Goal: Information Seeking & Learning: Learn about a topic

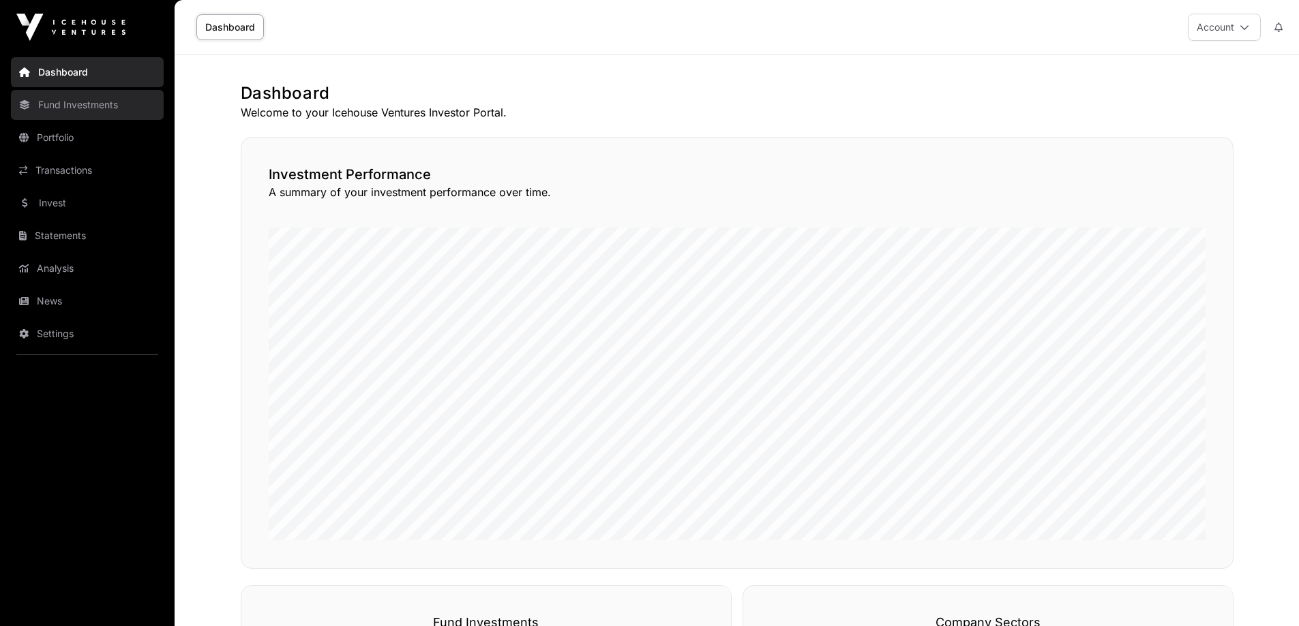
click at [77, 113] on link "Fund Investments" at bounding box center [87, 105] width 153 height 30
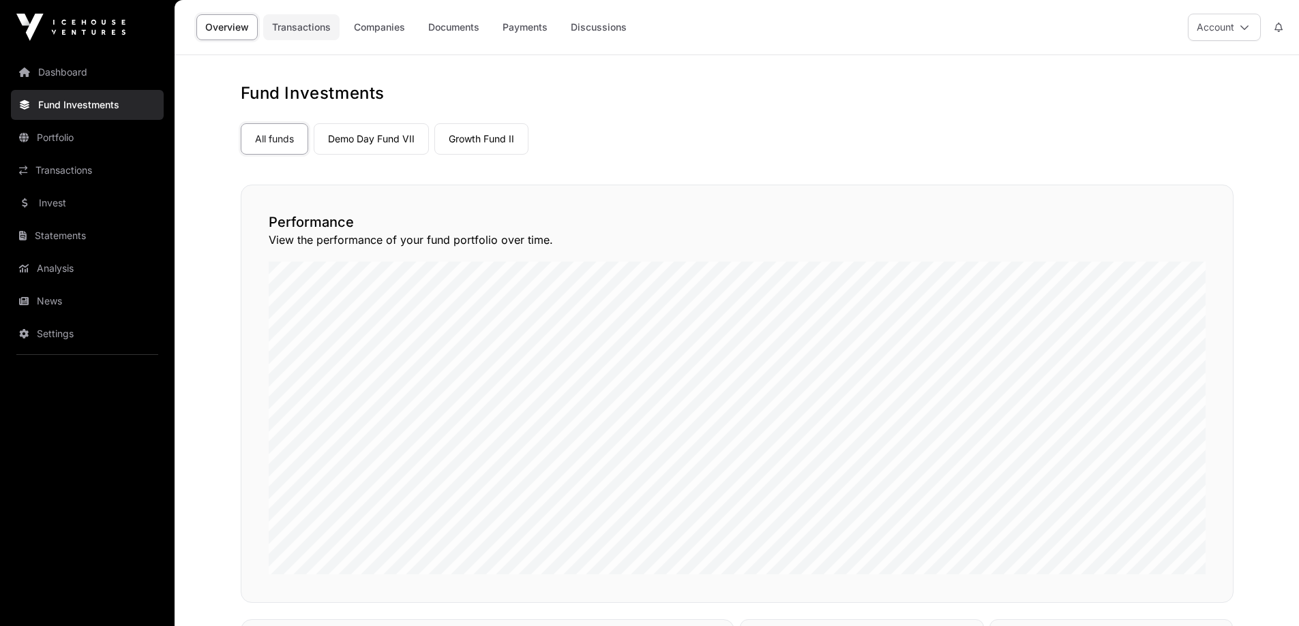
click at [311, 27] on link "Transactions" at bounding box center [301, 27] width 76 height 26
click at [585, 27] on link "Discussions" at bounding box center [599, 27] width 74 height 26
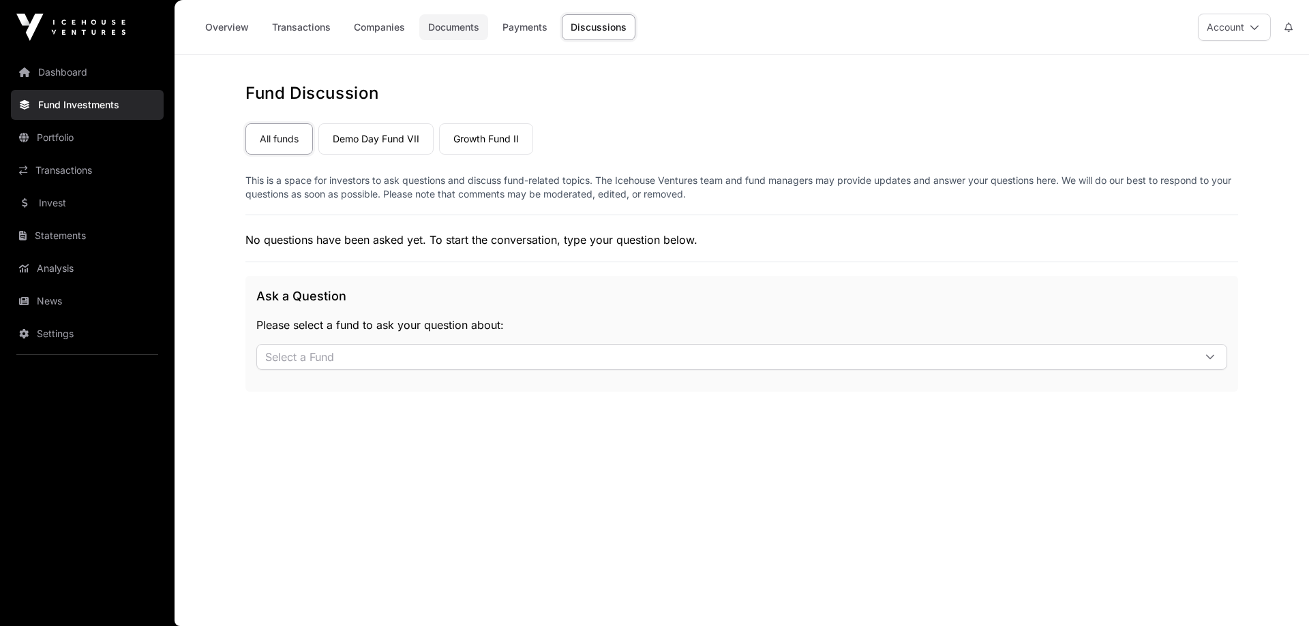
click at [433, 29] on link "Documents" at bounding box center [453, 27] width 69 height 26
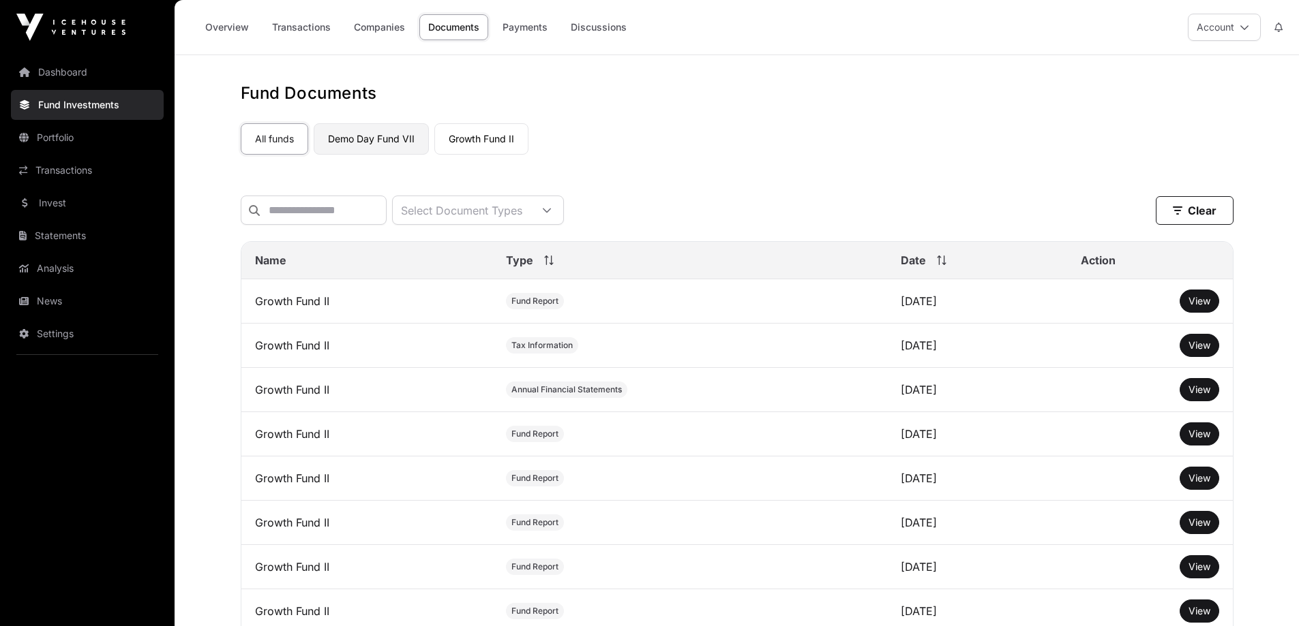
click at [367, 134] on link "Demo Day Fund VII" at bounding box center [371, 138] width 115 height 31
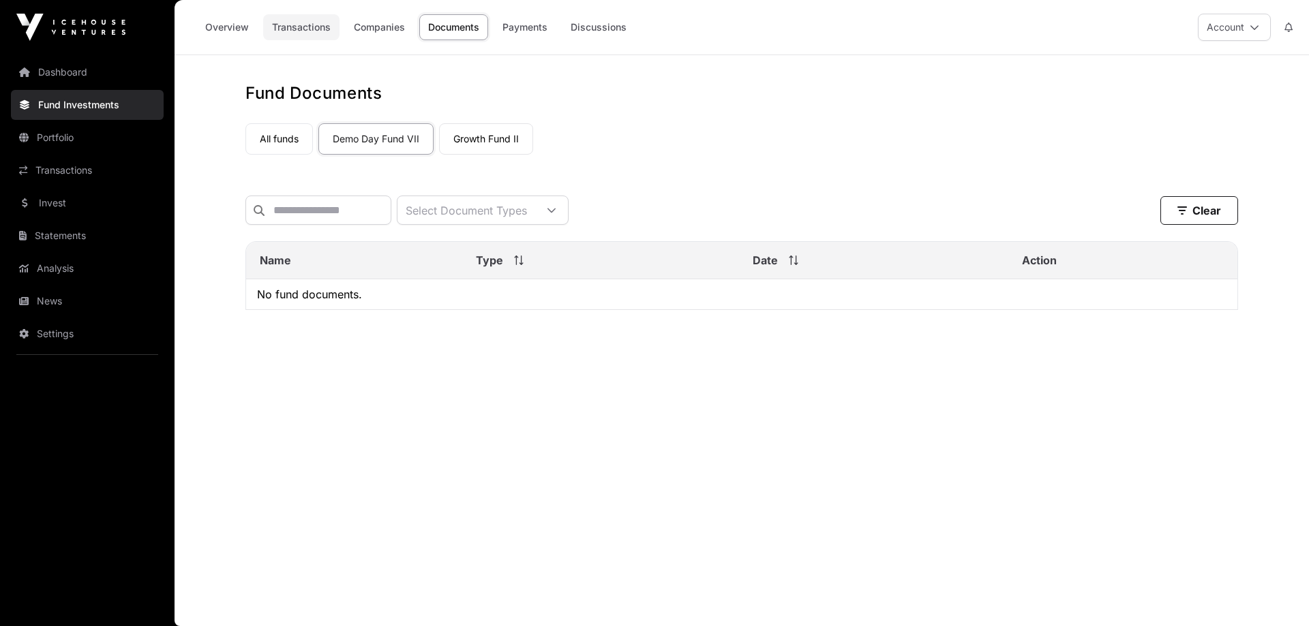
click at [289, 27] on link "Transactions" at bounding box center [301, 27] width 76 height 26
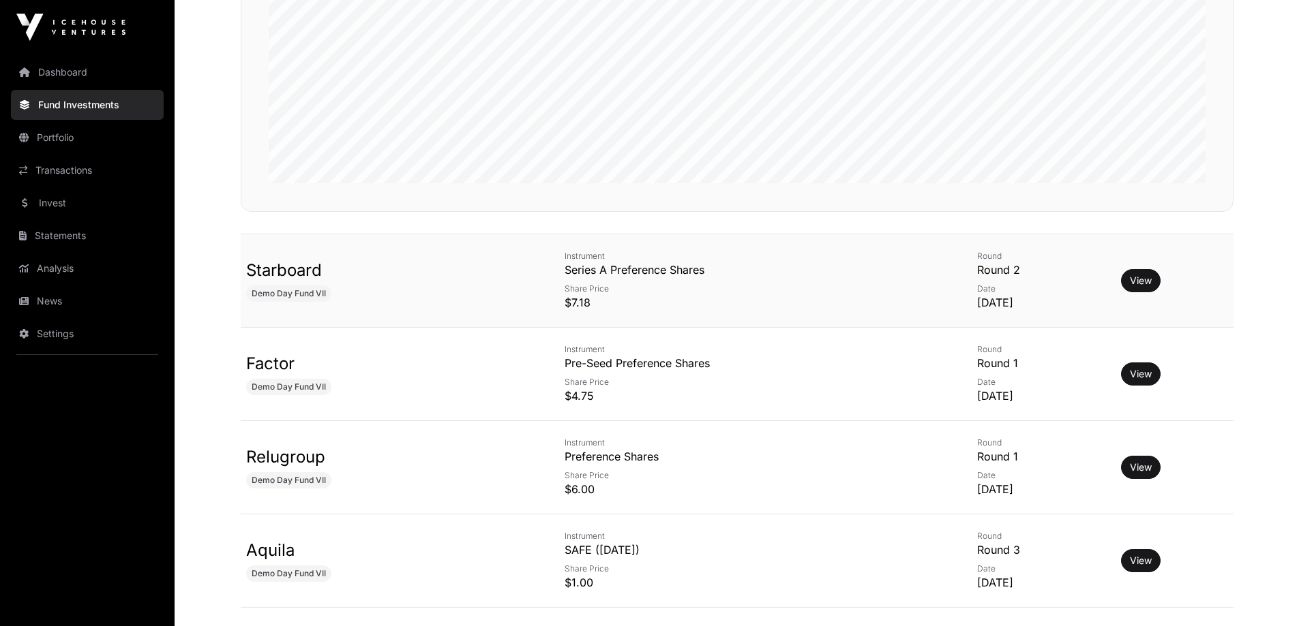
scroll to position [477, 0]
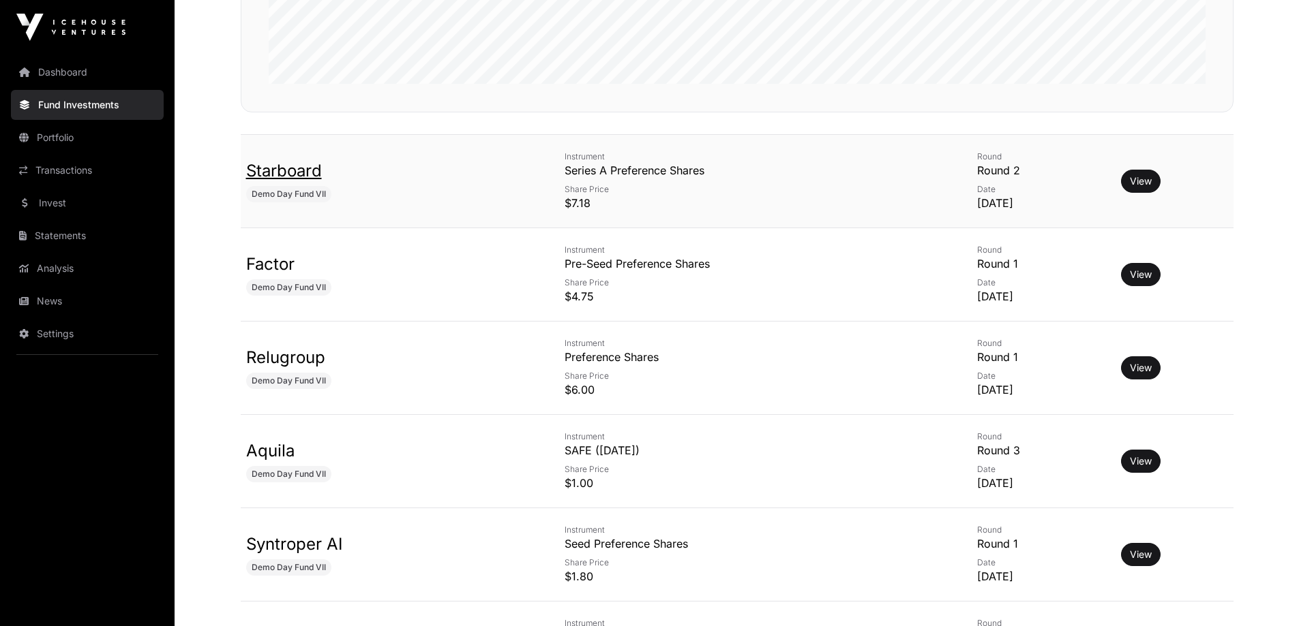
click at [275, 178] on link "Starboard" at bounding box center [284, 171] width 76 height 20
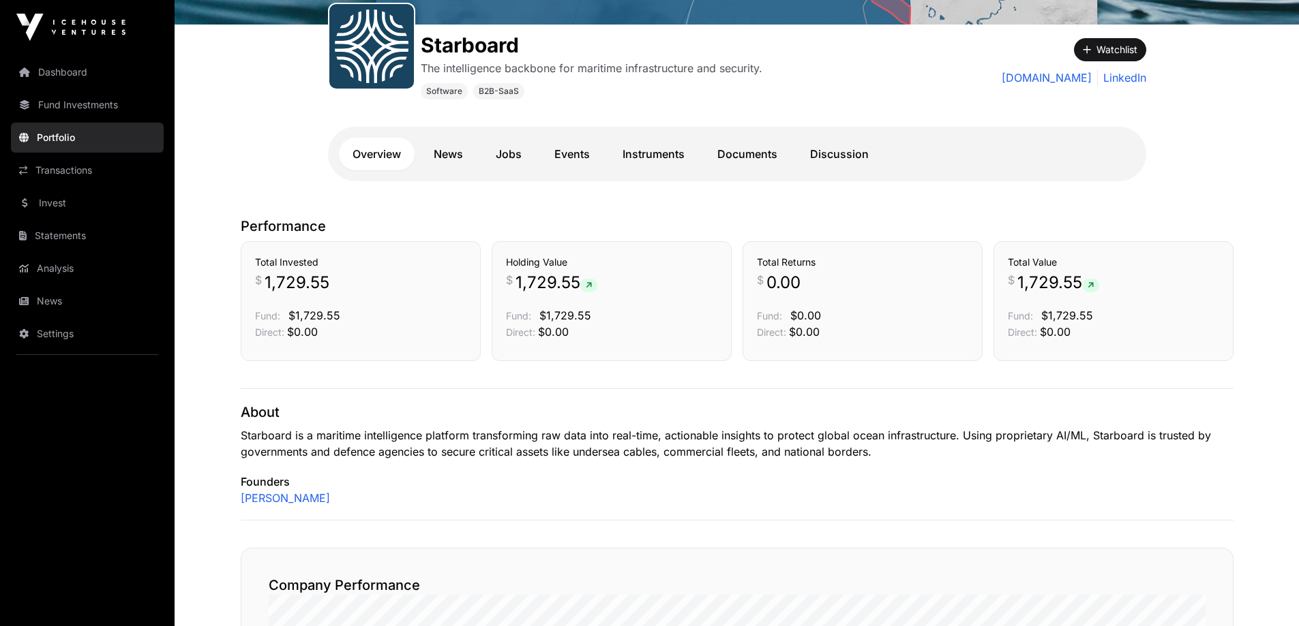
scroll to position [205, 0]
click at [457, 160] on link "News" at bounding box center [448, 154] width 57 height 33
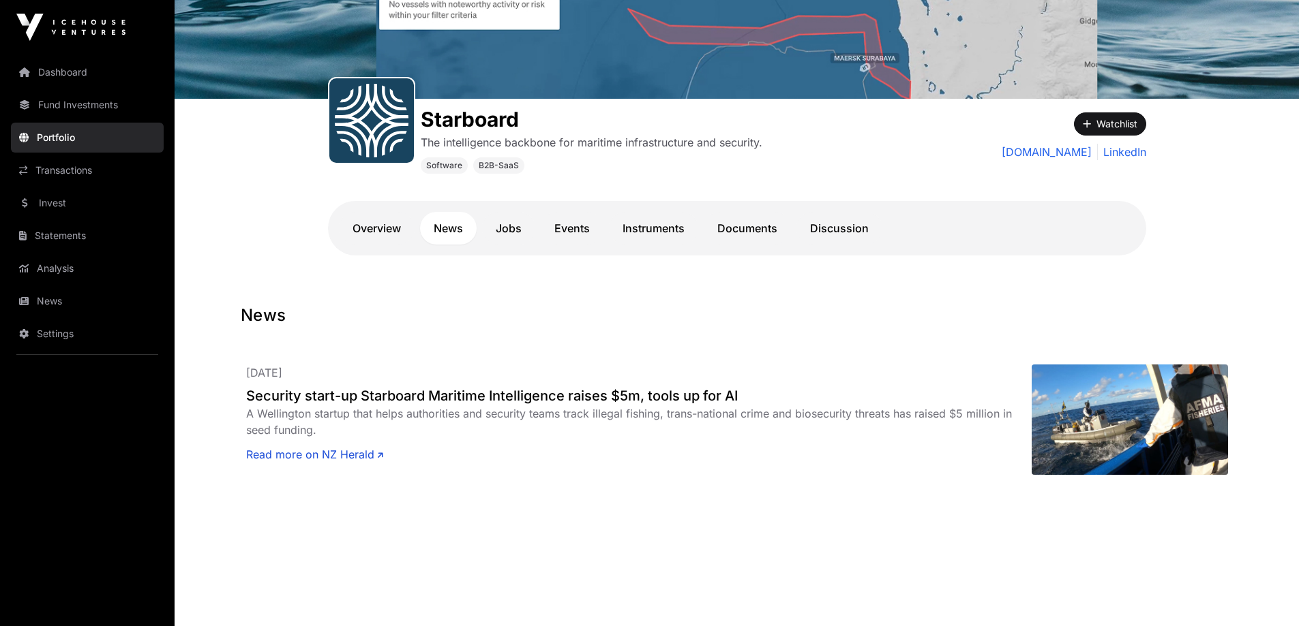
scroll to position [143, 0]
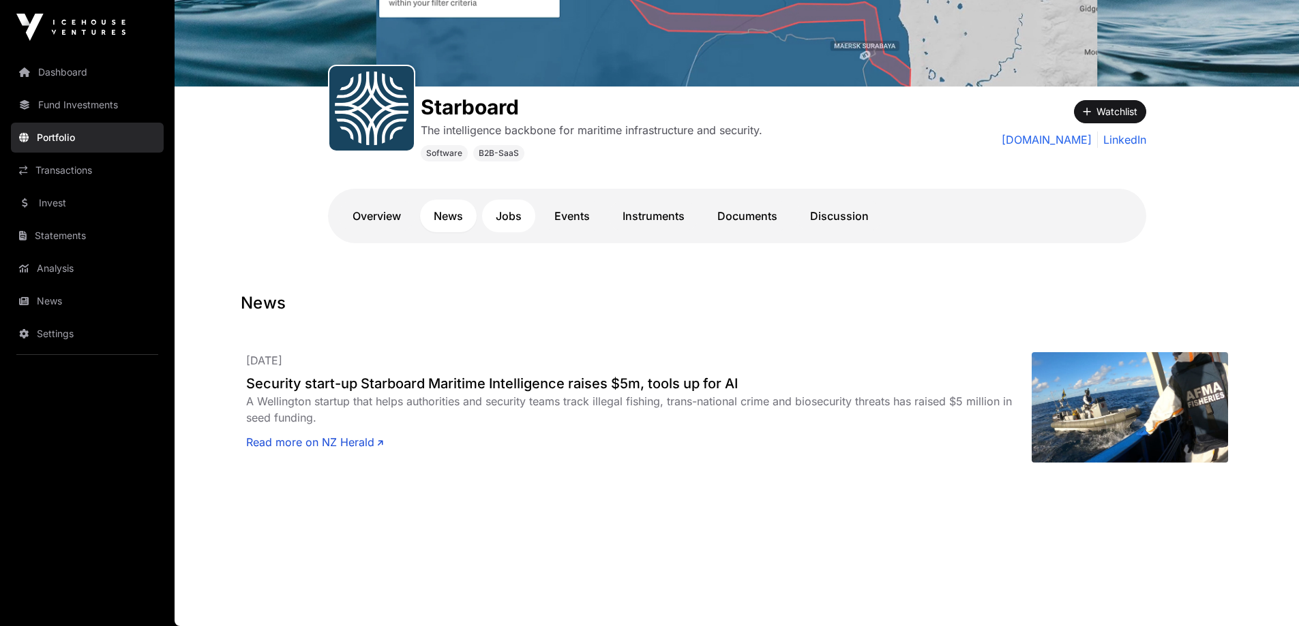
click at [509, 226] on link "Jobs" at bounding box center [508, 216] width 53 height 33
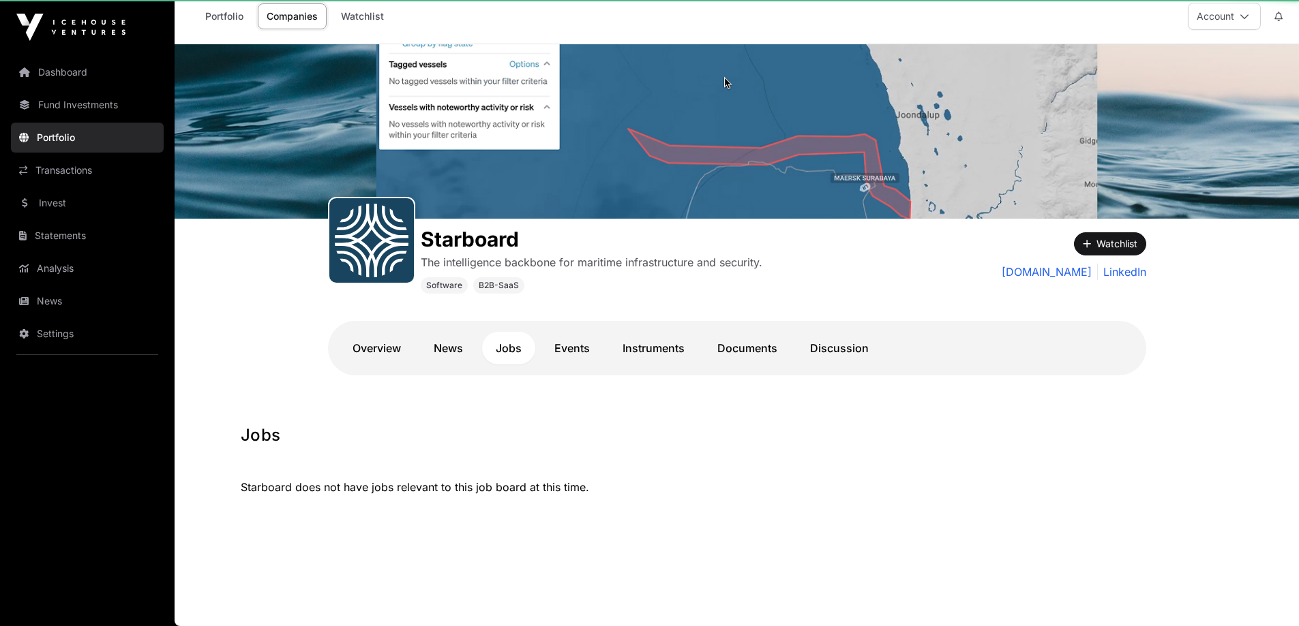
scroll to position [11, 0]
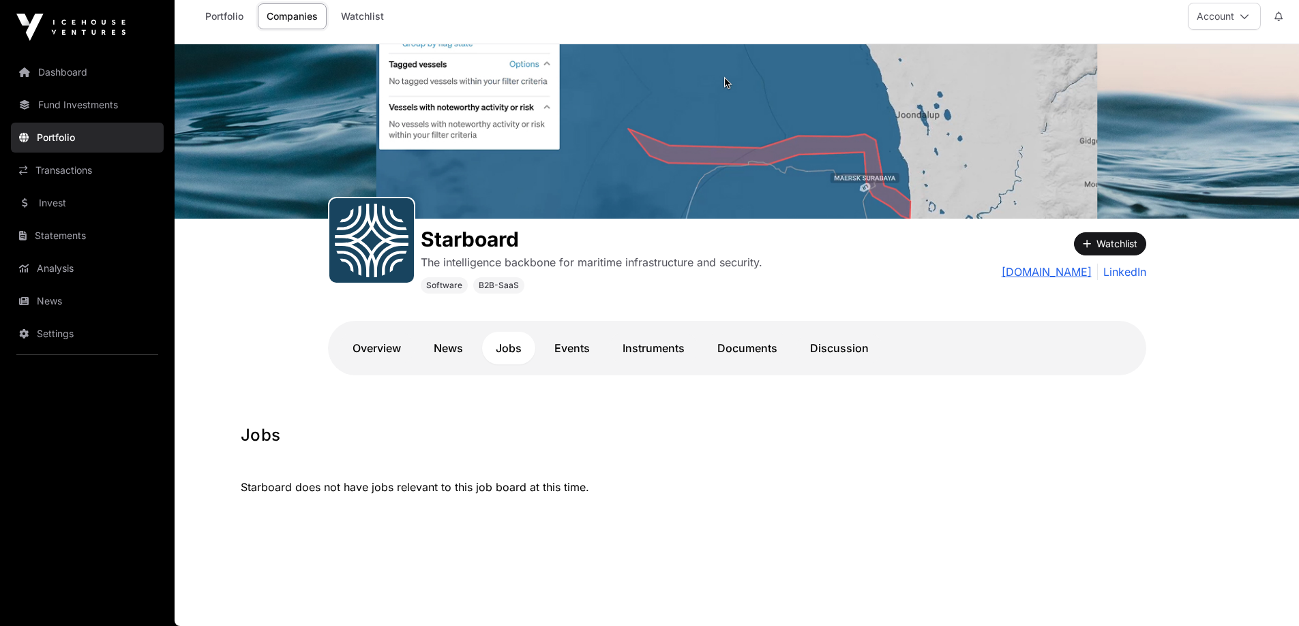
click at [1048, 269] on link "[DOMAIN_NAME]" at bounding box center [1046, 272] width 90 height 16
click at [89, 110] on link "Fund Investments" at bounding box center [87, 105] width 153 height 30
